Goal: Communication & Community: Answer question/provide support

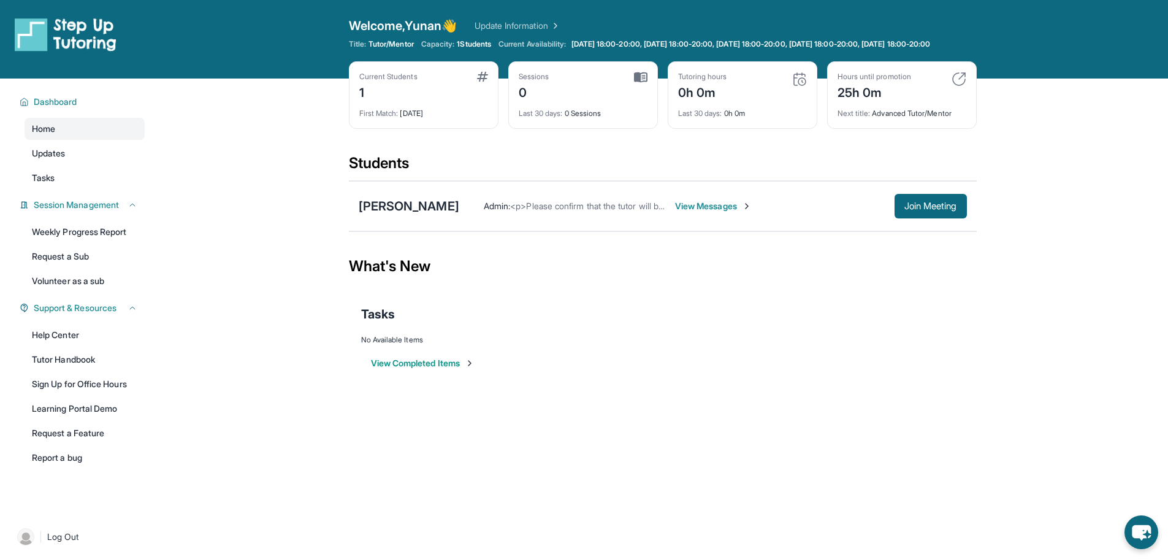
click at [675, 212] on span "View Messages" at bounding box center [713, 206] width 77 height 12
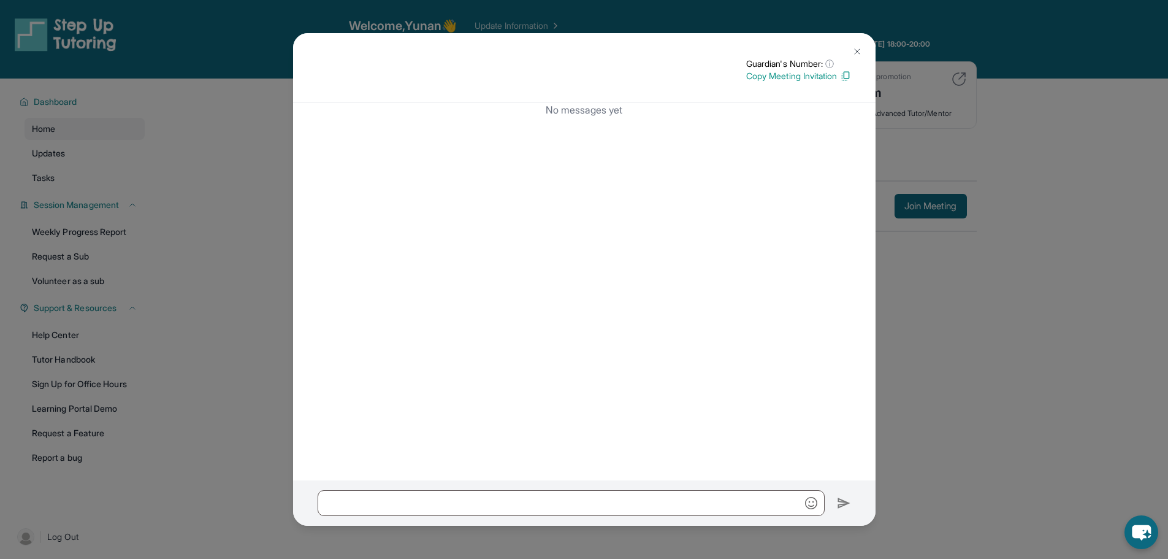
click at [852, 39] on div "Guardian's Number: ⓘ This isn't the guardian's real number — it's a private for…" at bounding box center [584, 67] width 583 height 69
drag, startPoint x: 852, startPoint y: 40, endPoint x: 763, endPoint y: 54, distance: 89.4
click at [852, 40] on button at bounding box center [857, 51] width 25 height 25
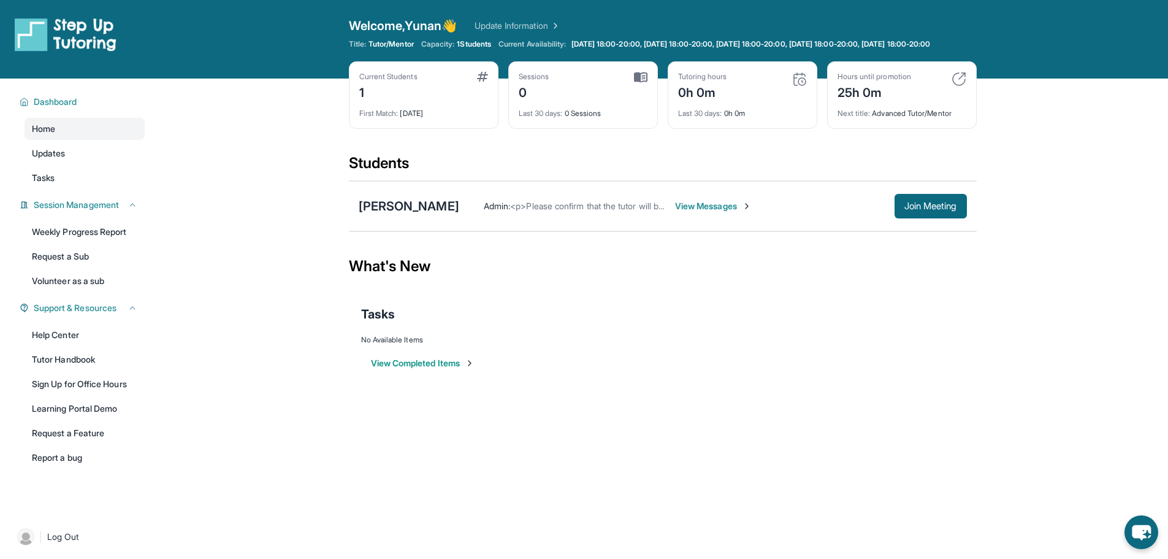
click at [534, 444] on div "Open sidebar Welcome, Yunan 👋 Update Information Title: Tutor/Mentor Capacity: …" at bounding box center [584, 279] width 1168 height 559
